Goal: Find specific page/section: Find specific page/section

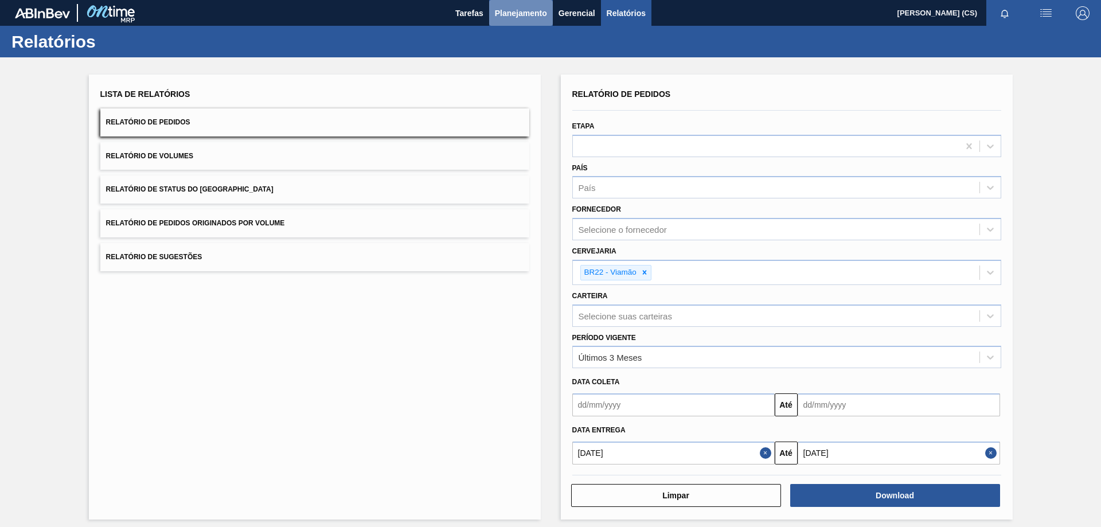
click at [524, 10] on span "Planejamento" at bounding box center [521, 13] width 52 height 14
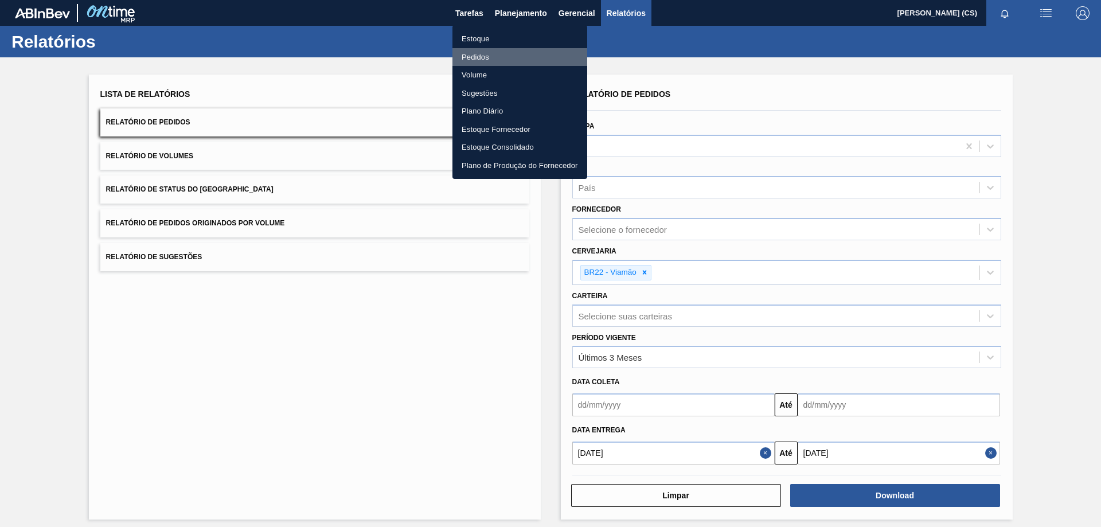
click at [479, 55] on li "Pedidos" at bounding box center [519, 57] width 135 height 18
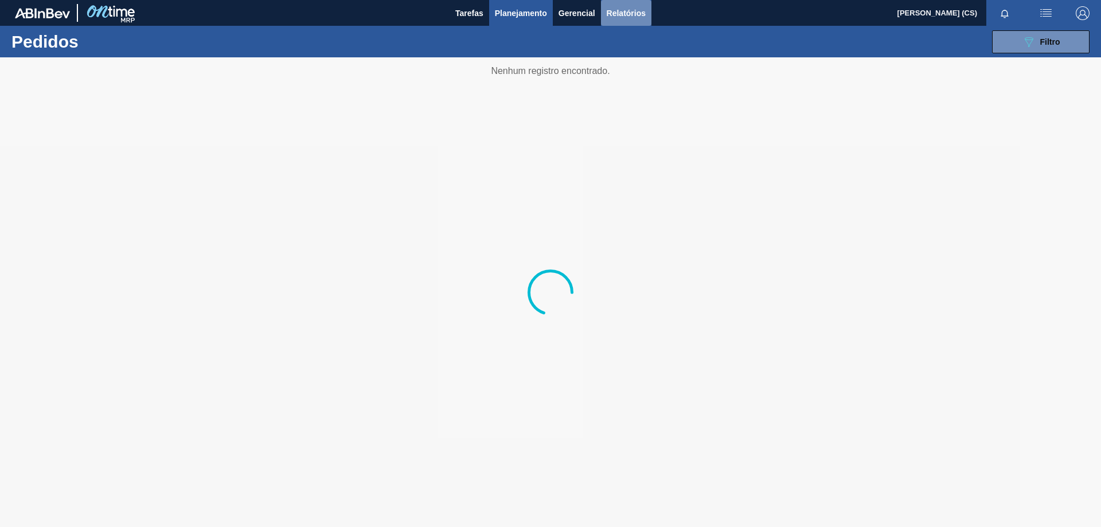
click at [624, 11] on span "Relatórios" at bounding box center [626, 13] width 39 height 14
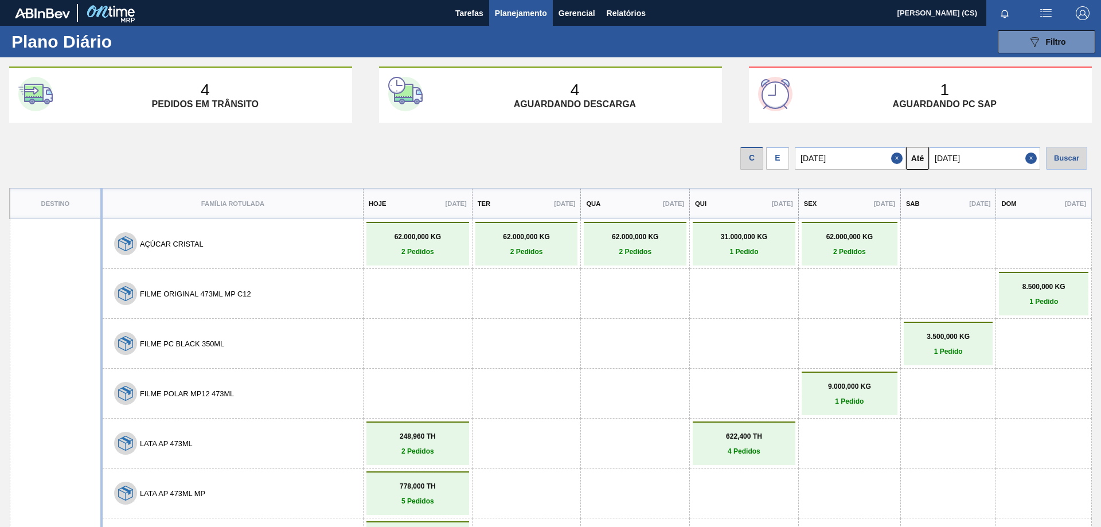
click at [784, 156] on div "E" at bounding box center [777, 158] width 23 height 23
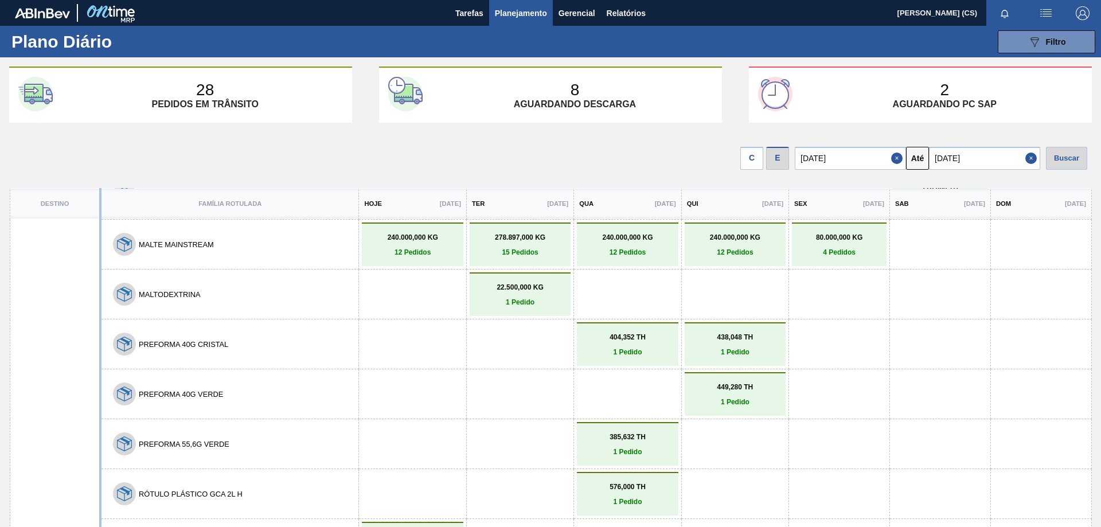
scroll to position [1204, 0]
